Goal: Task Accomplishment & Management: Manage account settings

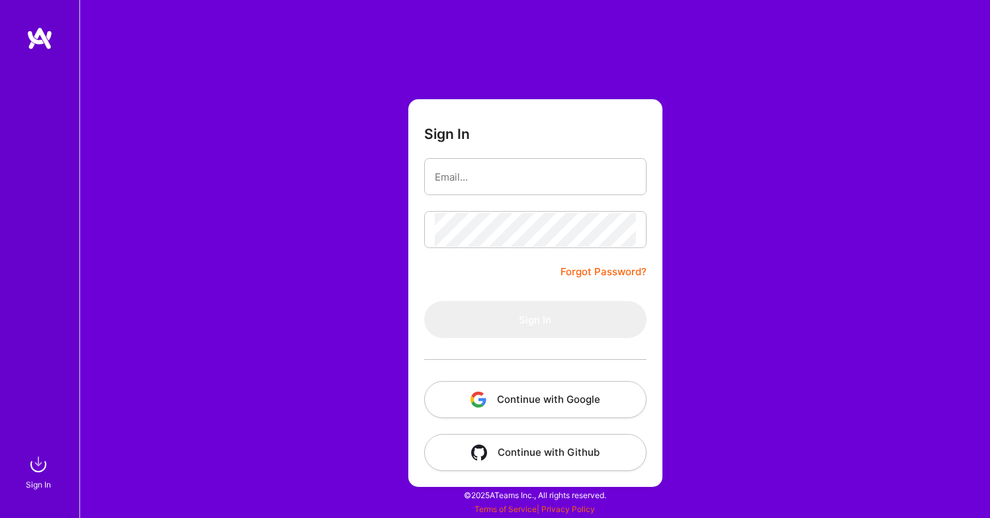
click at [588, 405] on button "Continue with Google" at bounding box center [535, 399] width 222 height 37
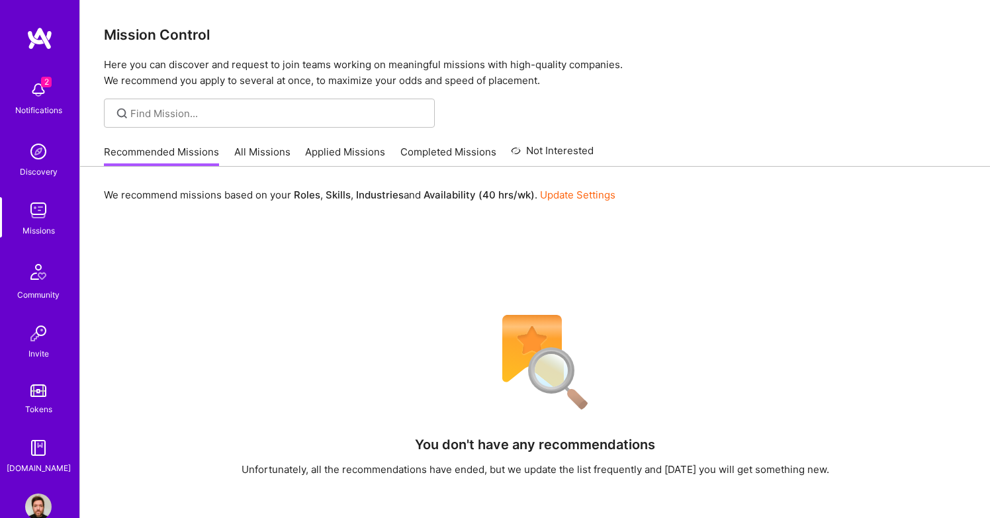
click at [39, 88] on img at bounding box center [38, 90] width 26 height 26
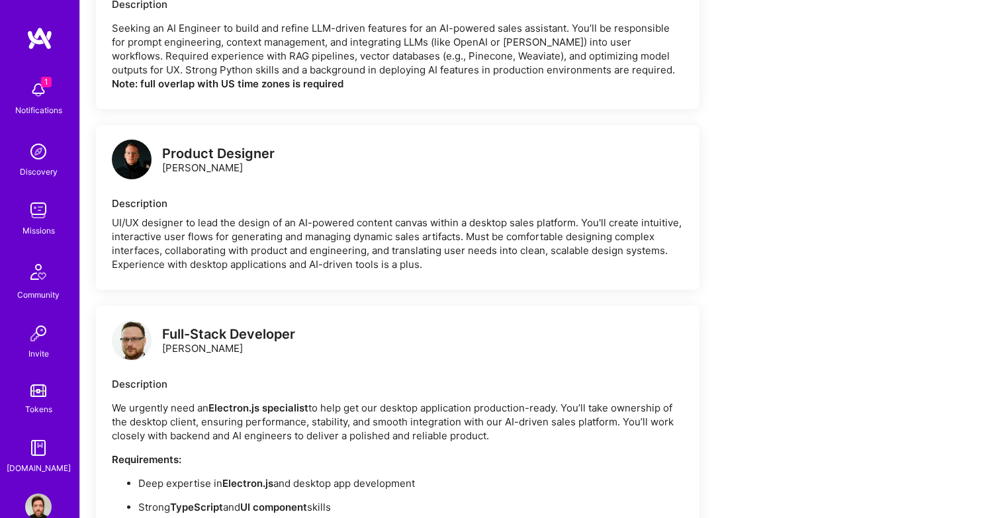
scroll to position [893, 0]
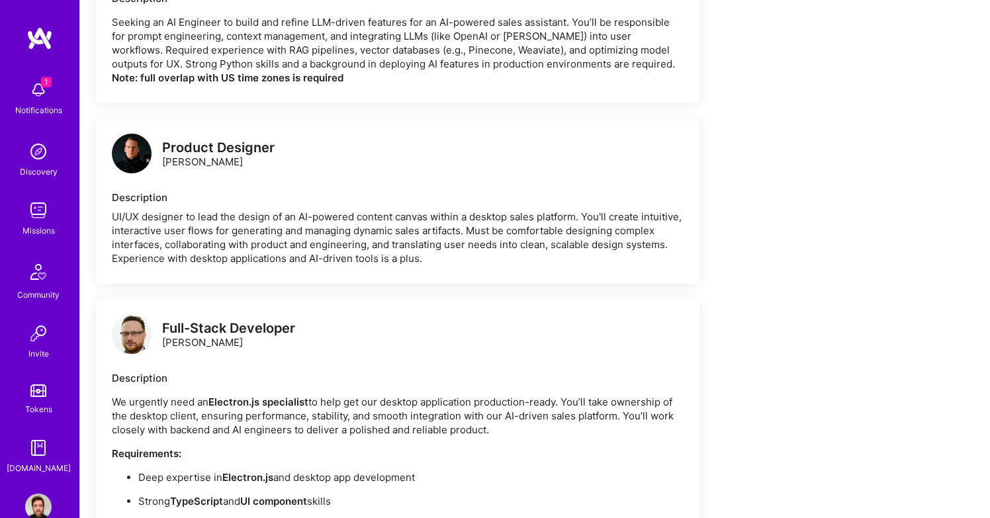
click at [142, 161] on img at bounding box center [132, 154] width 40 height 40
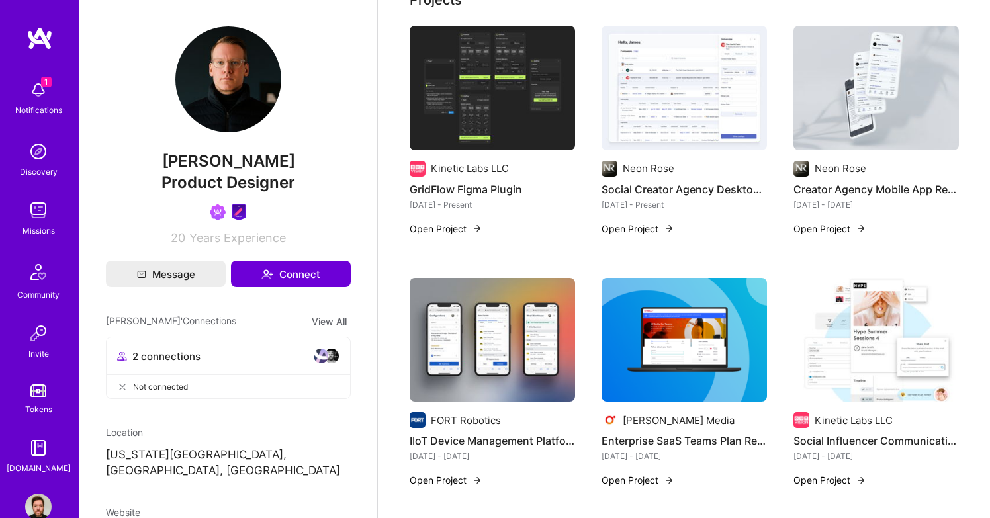
scroll to position [279, 0]
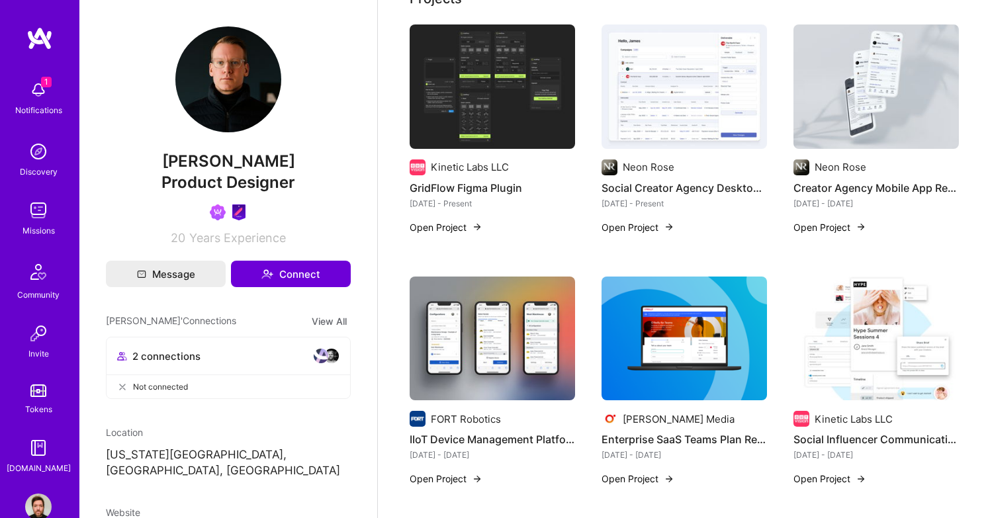
click at [38, 91] on img at bounding box center [38, 90] width 26 height 26
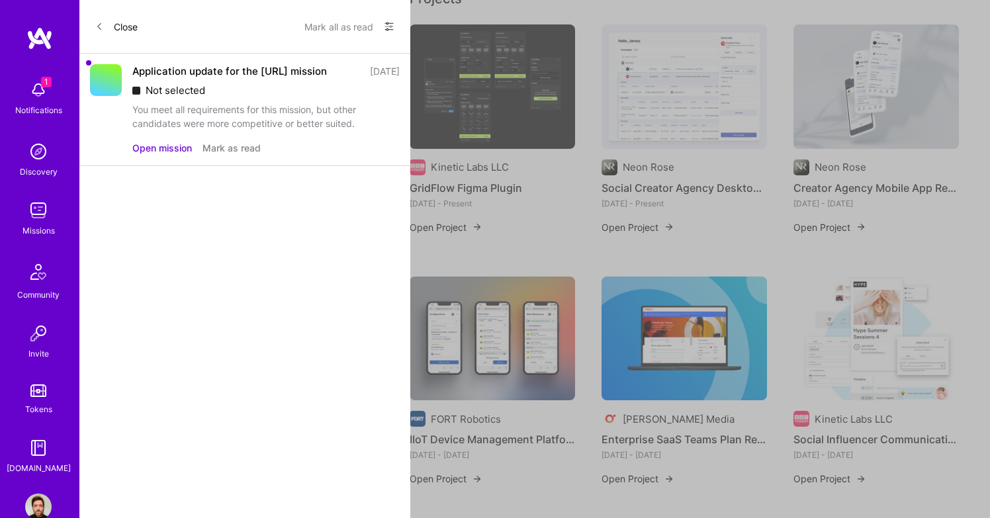
click at [149, 155] on button "Open mission" at bounding box center [162, 148] width 60 height 14
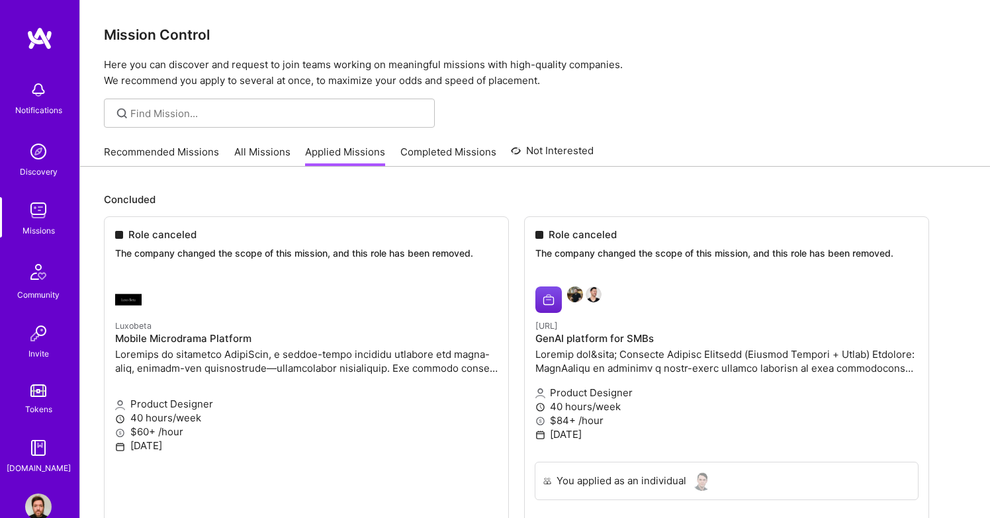
click at [191, 155] on link "Recommended Missions" at bounding box center [161, 156] width 115 height 22
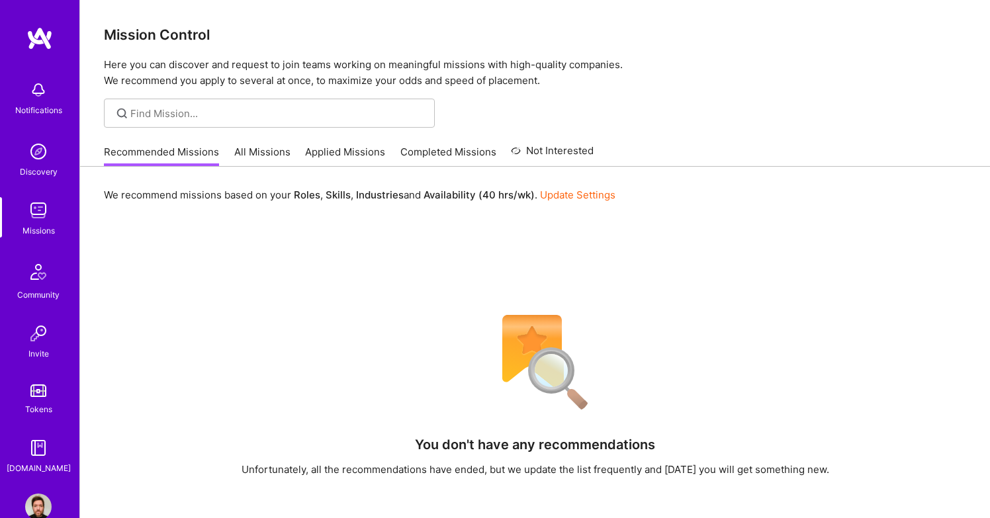
click at [255, 150] on link "All Missions" at bounding box center [262, 156] width 56 height 22
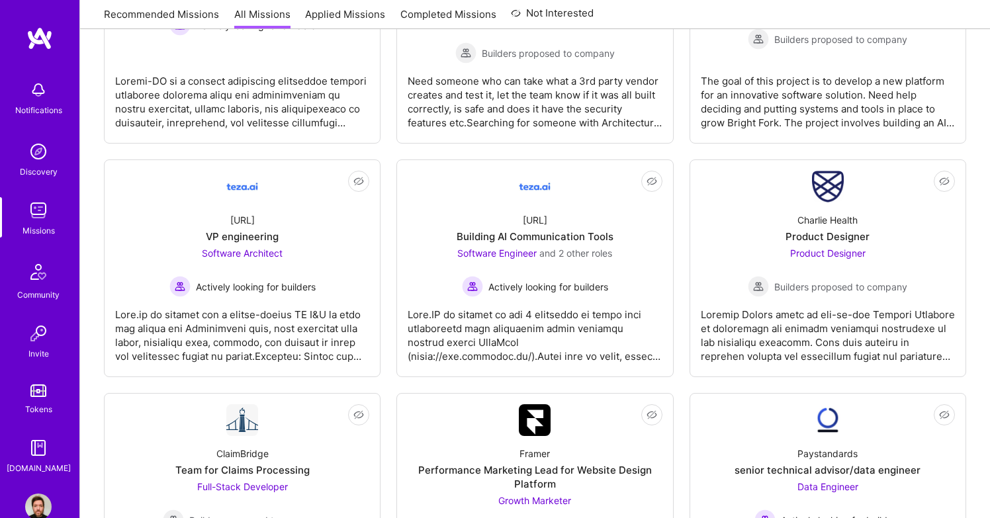
scroll to position [1576, 0]
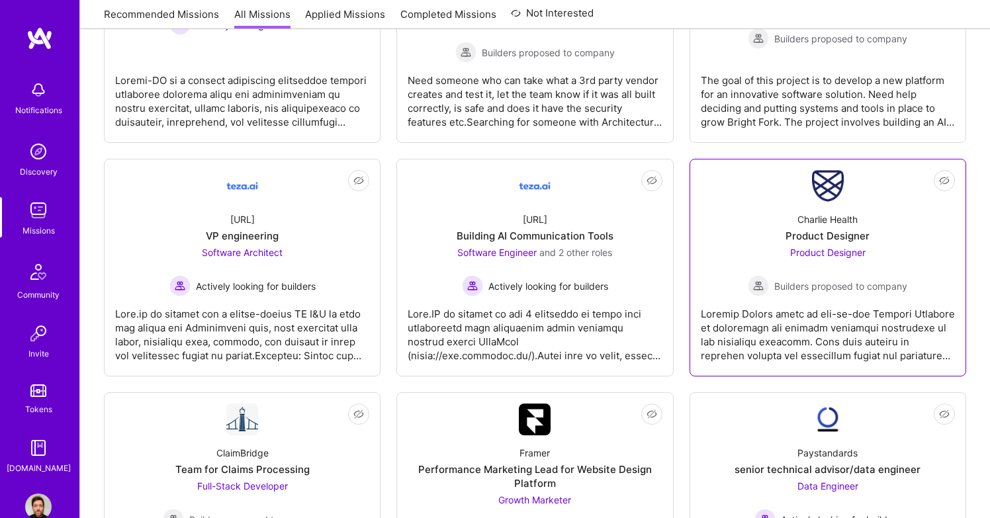
click at [797, 323] on div at bounding box center [828, 329] width 254 height 66
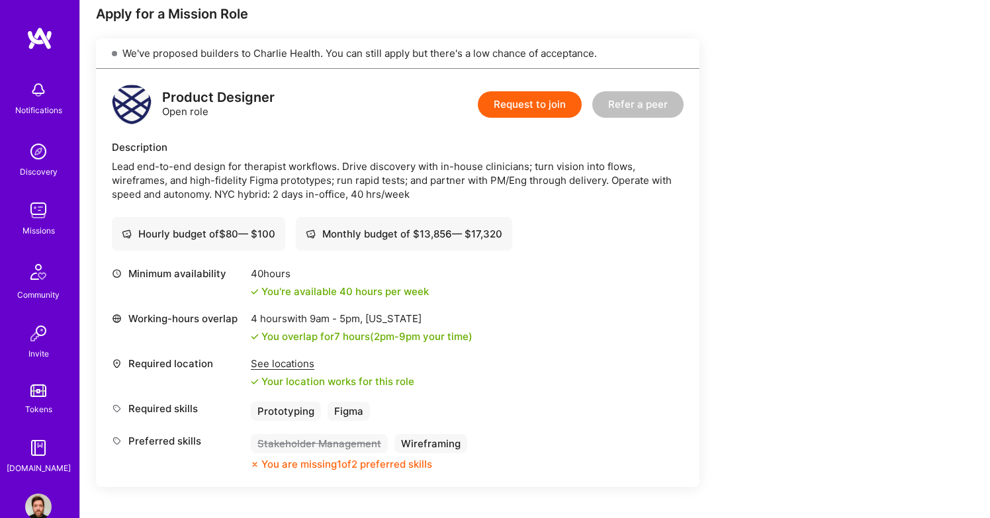
scroll to position [271, 0]
click at [302, 367] on div "See locations" at bounding box center [332, 364] width 163 height 14
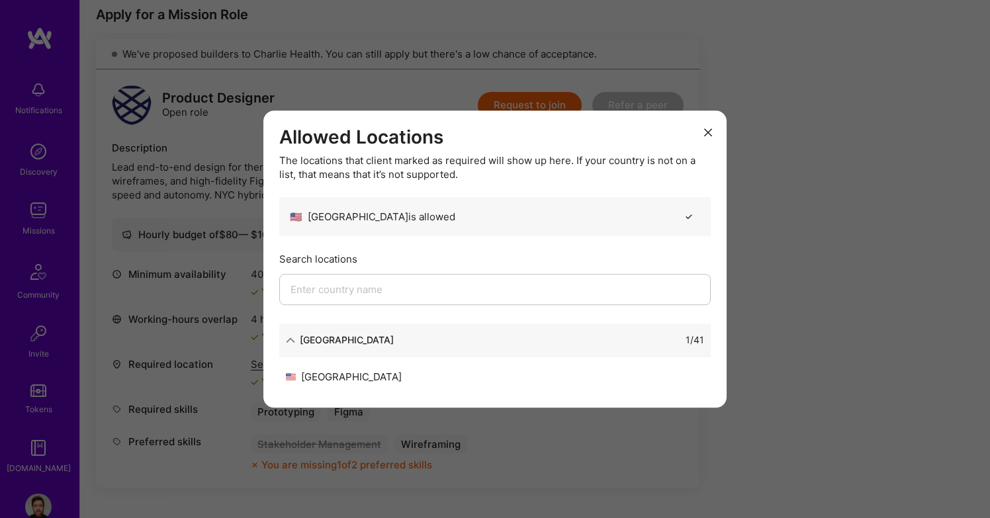
click at [706, 132] on icon "modal" at bounding box center [708, 132] width 8 height 8
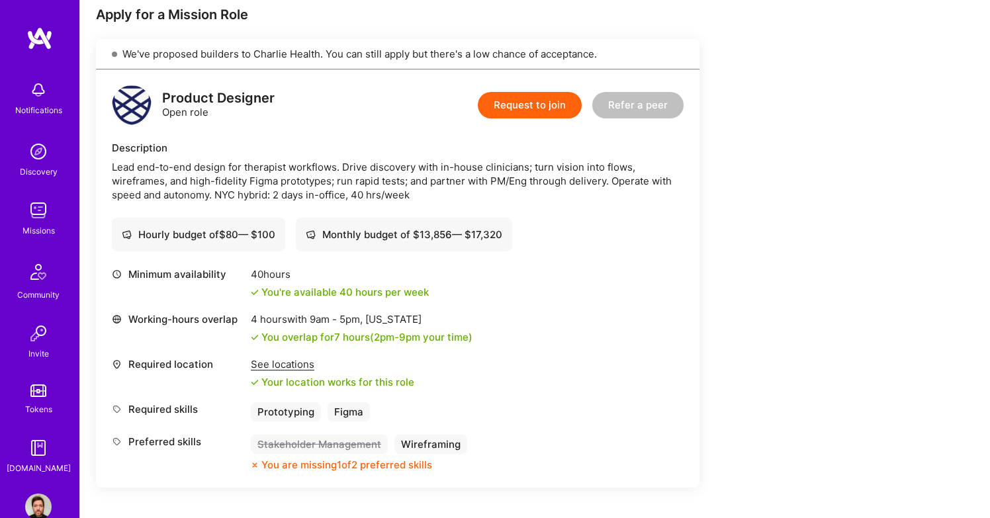
scroll to position [28, 0]
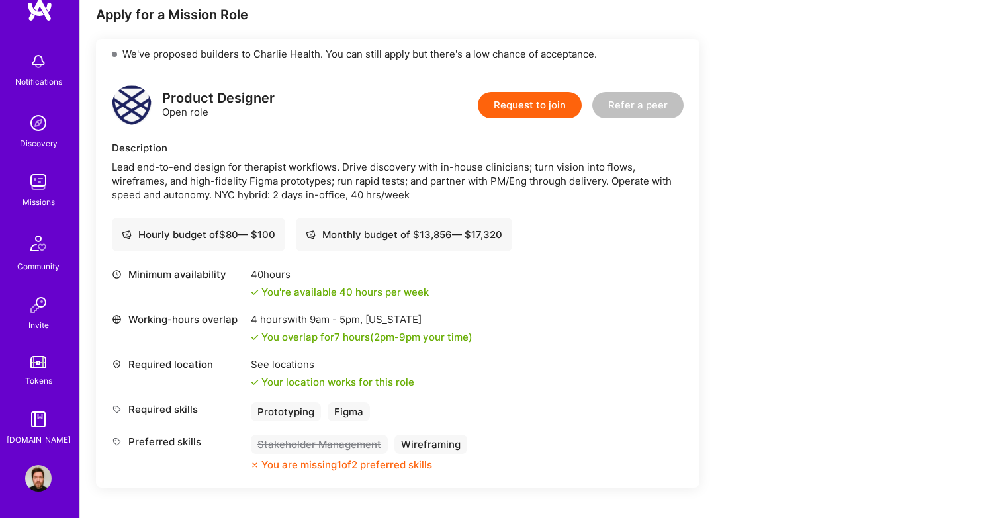
click at [40, 479] on img at bounding box center [38, 478] width 26 height 26
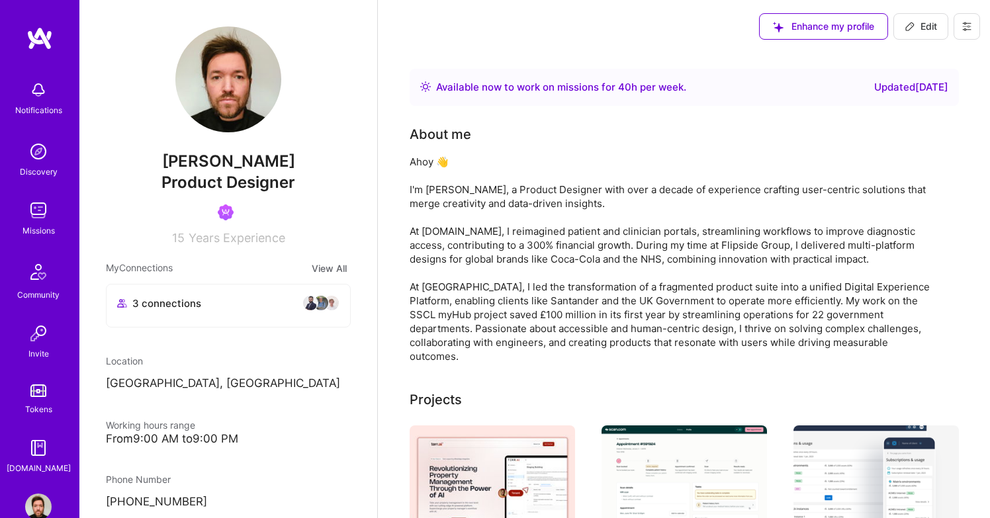
click at [903, 32] on button "Edit" at bounding box center [920, 26] width 55 height 26
select select "GB"
select select "Right Now"
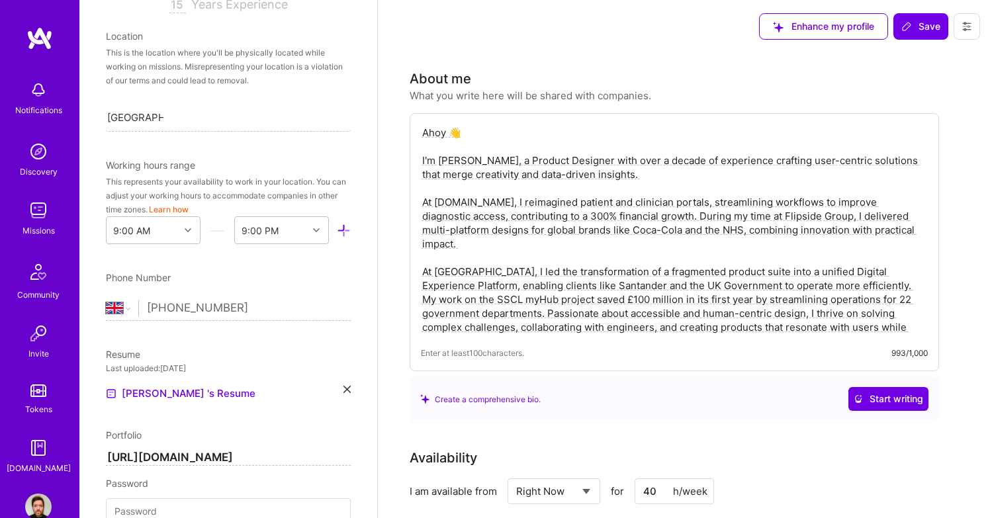
scroll to position [256, 0]
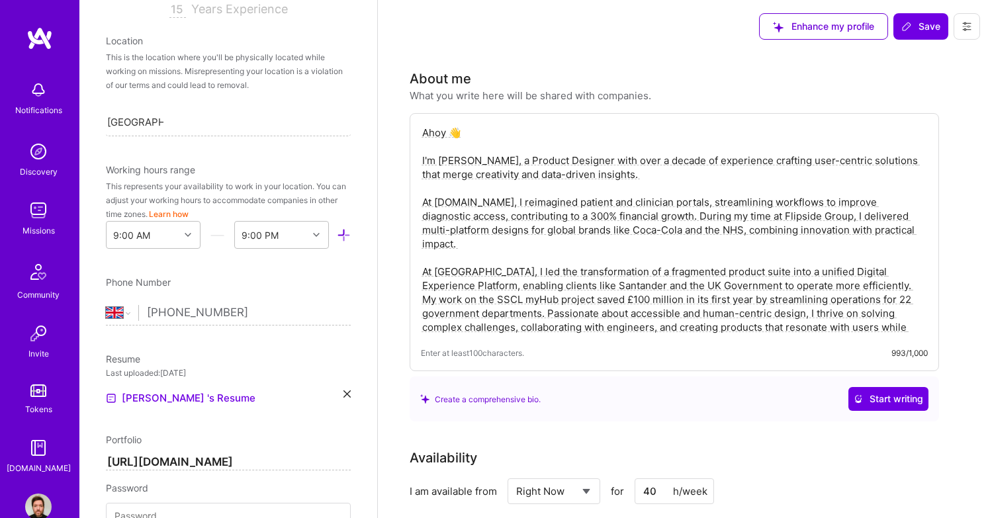
click at [201, 318] on input "[PHONE_NUMBER]" at bounding box center [249, 313] width 204 height 38
click at [115, 311] on select "[GEOGRAPHIC_DATA] [GEOGRAPHIC_DATA] [GEOGRAPHIC_DATA] [GEOGRAPHIC_DATA] [US_STA…" at bounding box center [122, 313] width 32 height 16
click at [106, 305] on select "[GEOGRAPHIC_DATA] [GEOGRAPHIC_DATA] [GEOGRAPHIC_DATA] [GEOGRAPHIC_DATA] [US_STA…" at bounding box center [122, 313] width 32 height 16
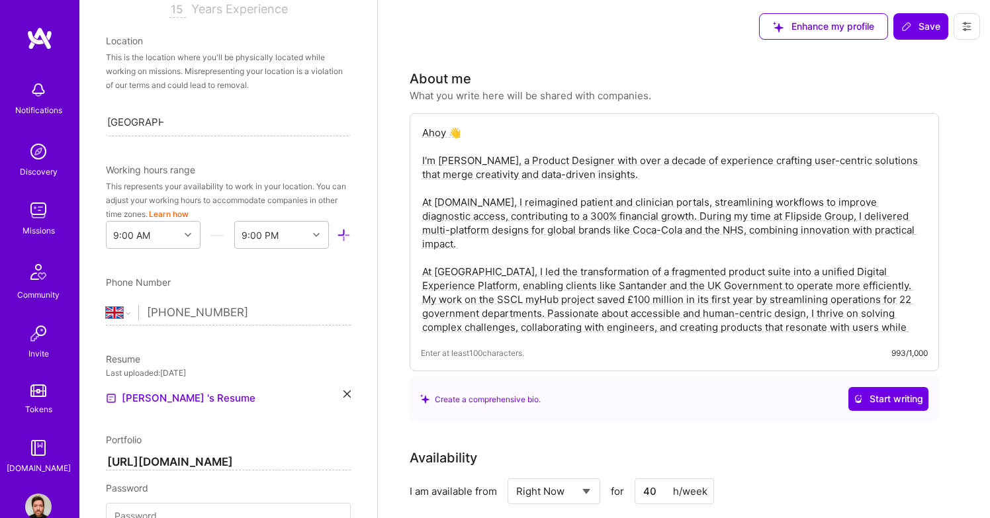
select select "US"
type input "+1 8"
type input "(587) 582-177"
select select "CA"
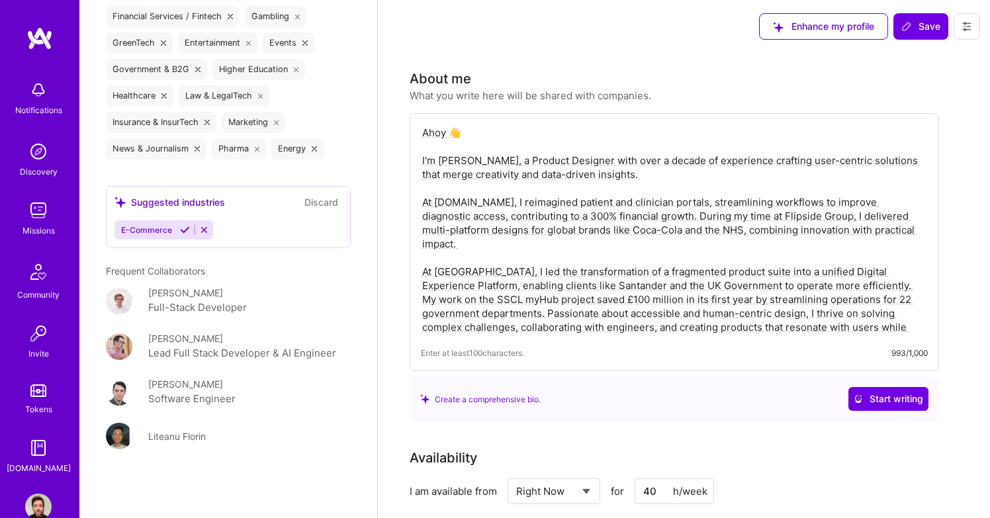
scroll to position [2146, 0]
type input "[PHONE_NUMBER]"
click at [924, 30] on span "Save" at bounding box center [920, 26] width 39 height 13
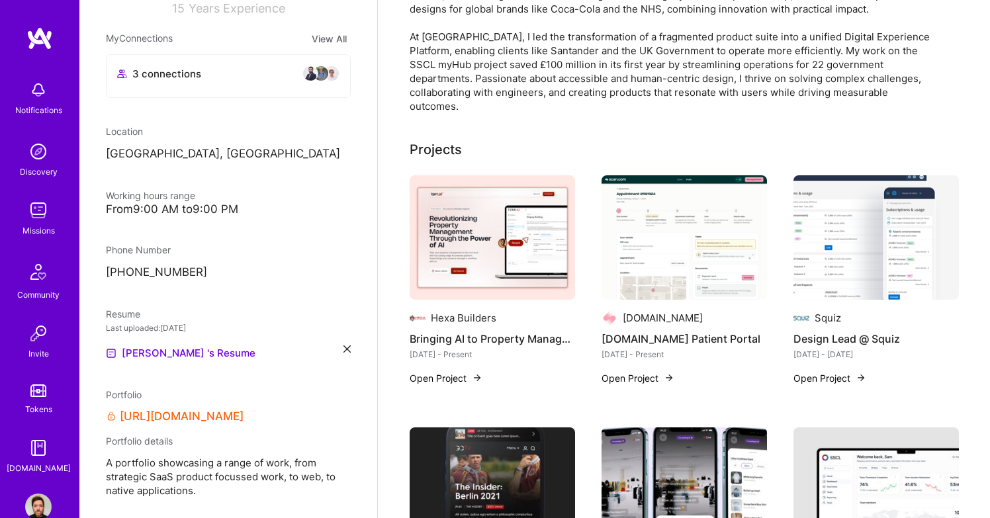
scroll to position [271, 0]
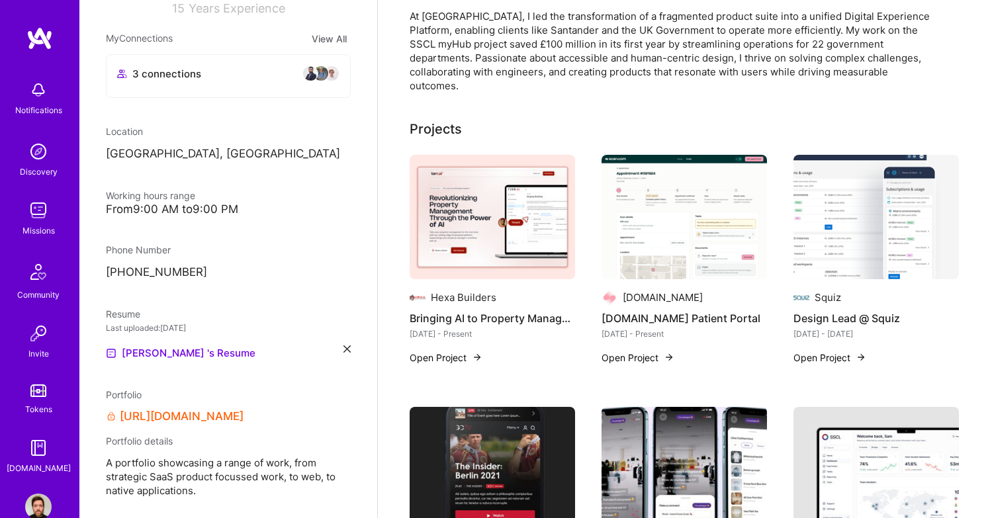
click at [445, 351] on button "Open Project" at bounding box center [446, 358] width 73 height 14
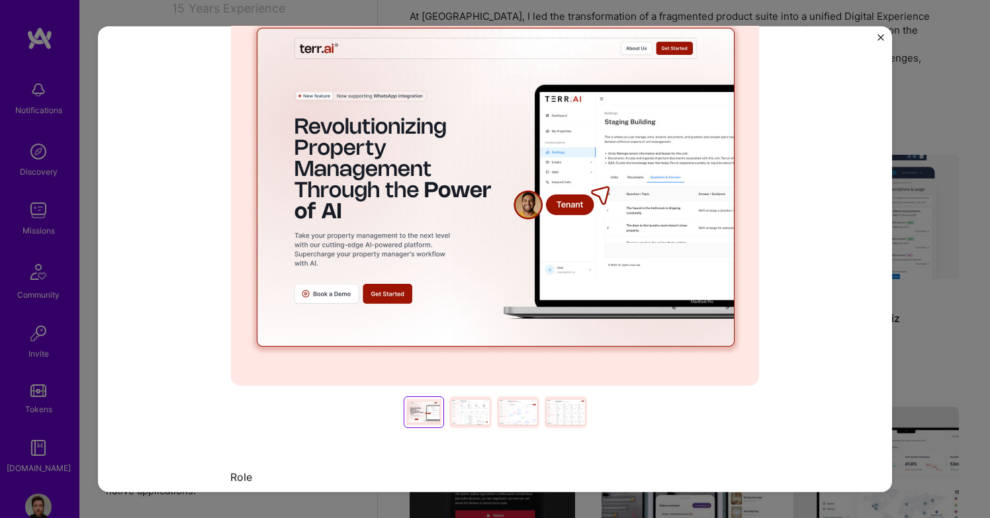
scroll to position [188, 0]
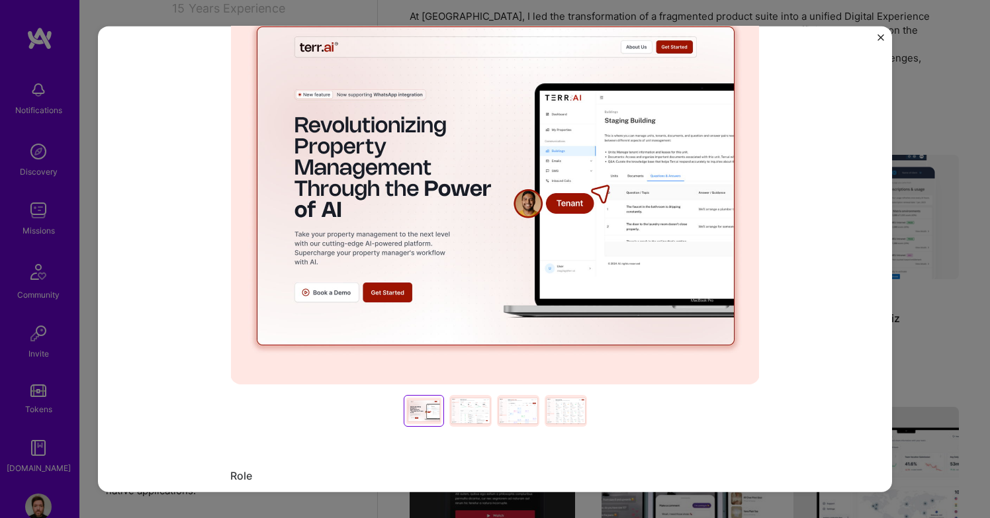
click at [470, 413] on div at bounding box center [470, 411] width 42 height 32
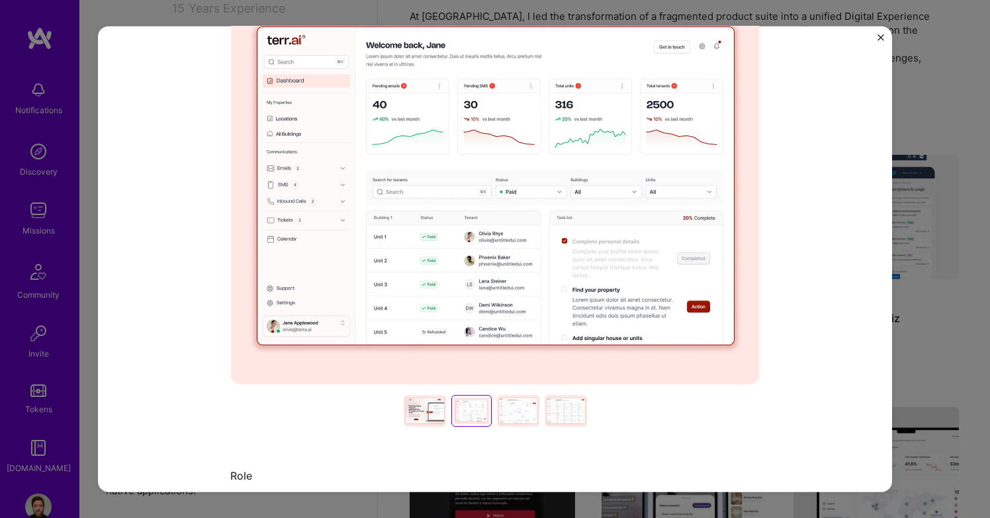
click at [509, 414] on div at bounding box center [518, 411] width 42 height 32
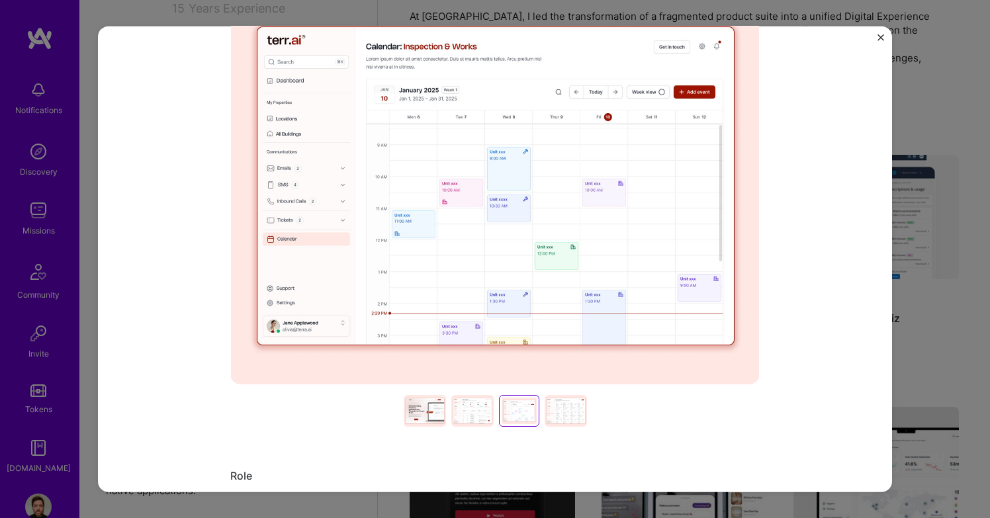
click at [560, 417] on div at bounding box center [566, 411] width 42 height 32
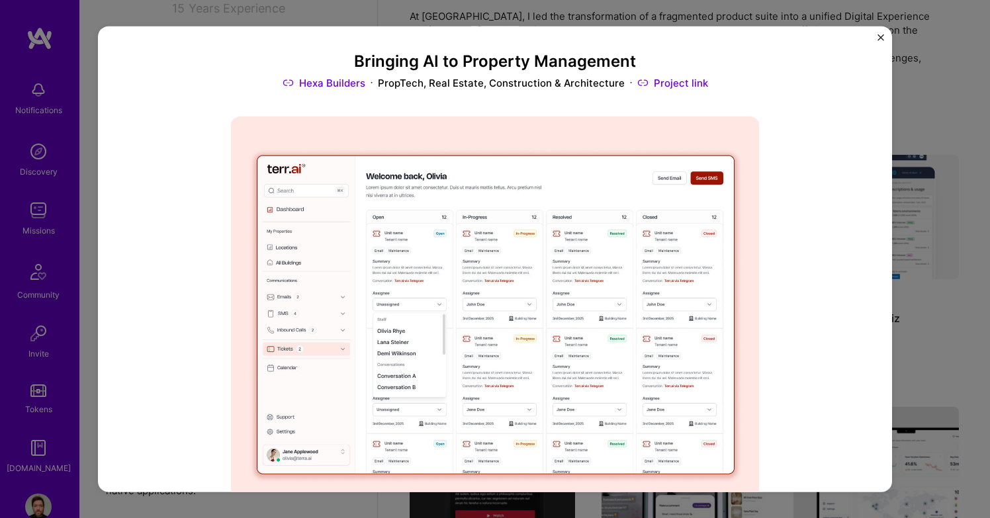
scroll to position [0, 0]
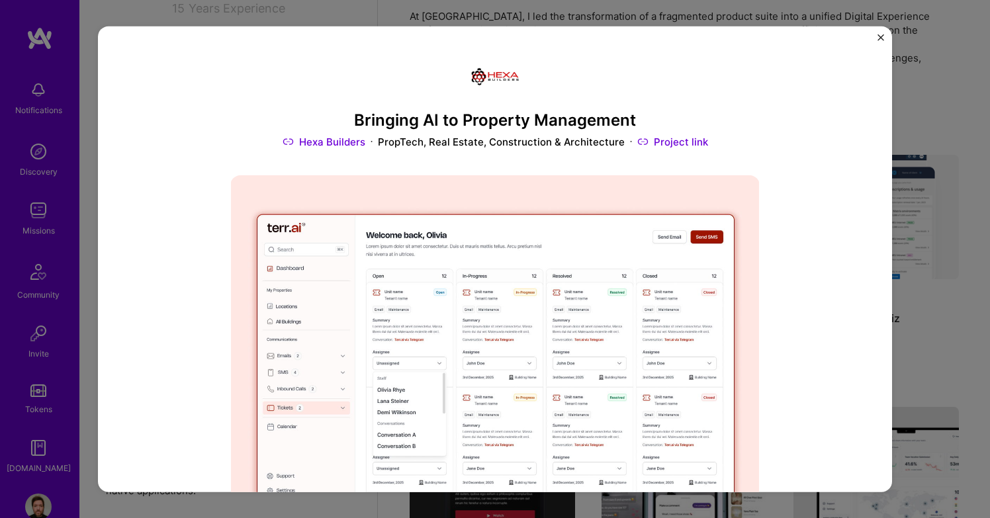
click at [689, 145] on link "Project link" at bounding box center [672, 142] width 71 height 14
click at [881, 37] on img "Close" at bounding box center [880, 37] width 7 height 7
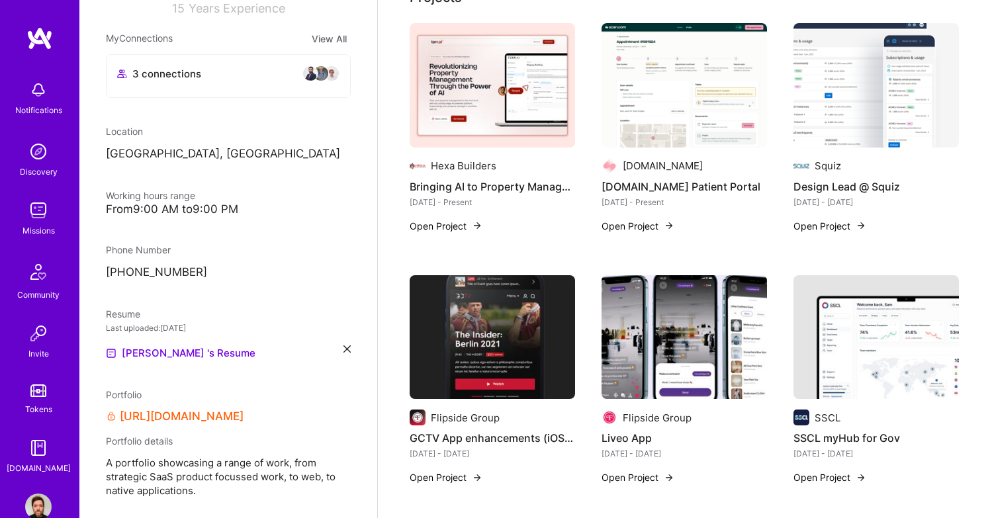
scroll to position [401, 0]
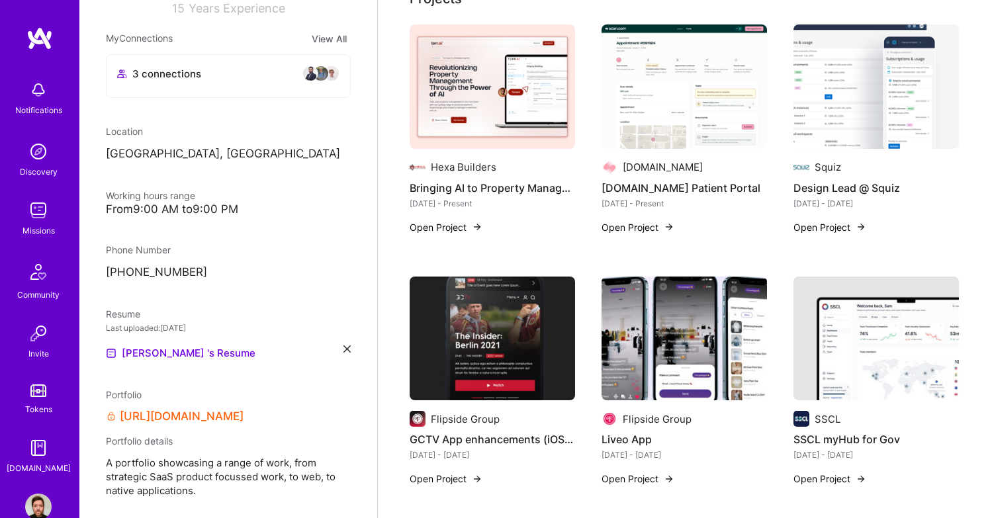
click at [829, 472] on button "Open Project" at bounding box center [829, 479] width 73 height 14
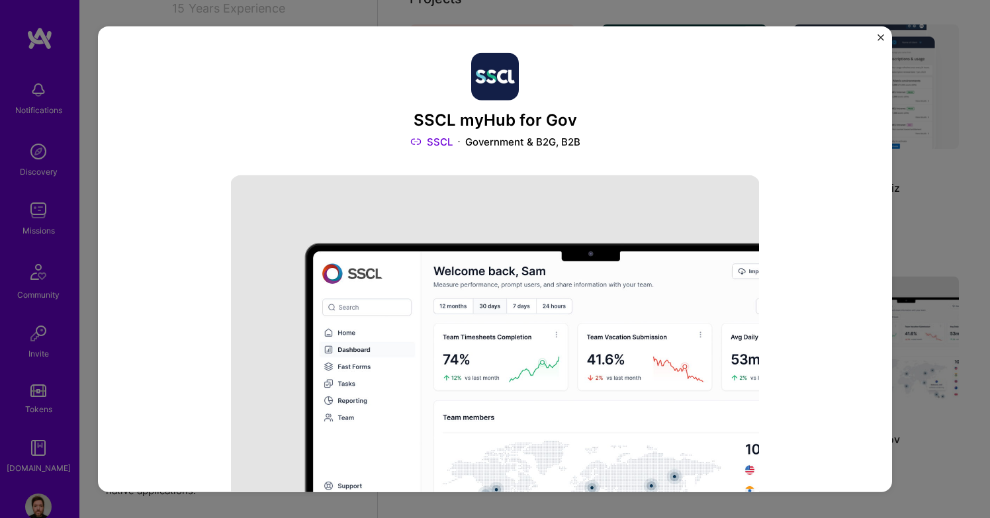
click at [425, 140] on link "SSCL" at bounding box center [431, 142] width 42 height 14
